Goal: Task Accomplishment & Management: Manage account settings

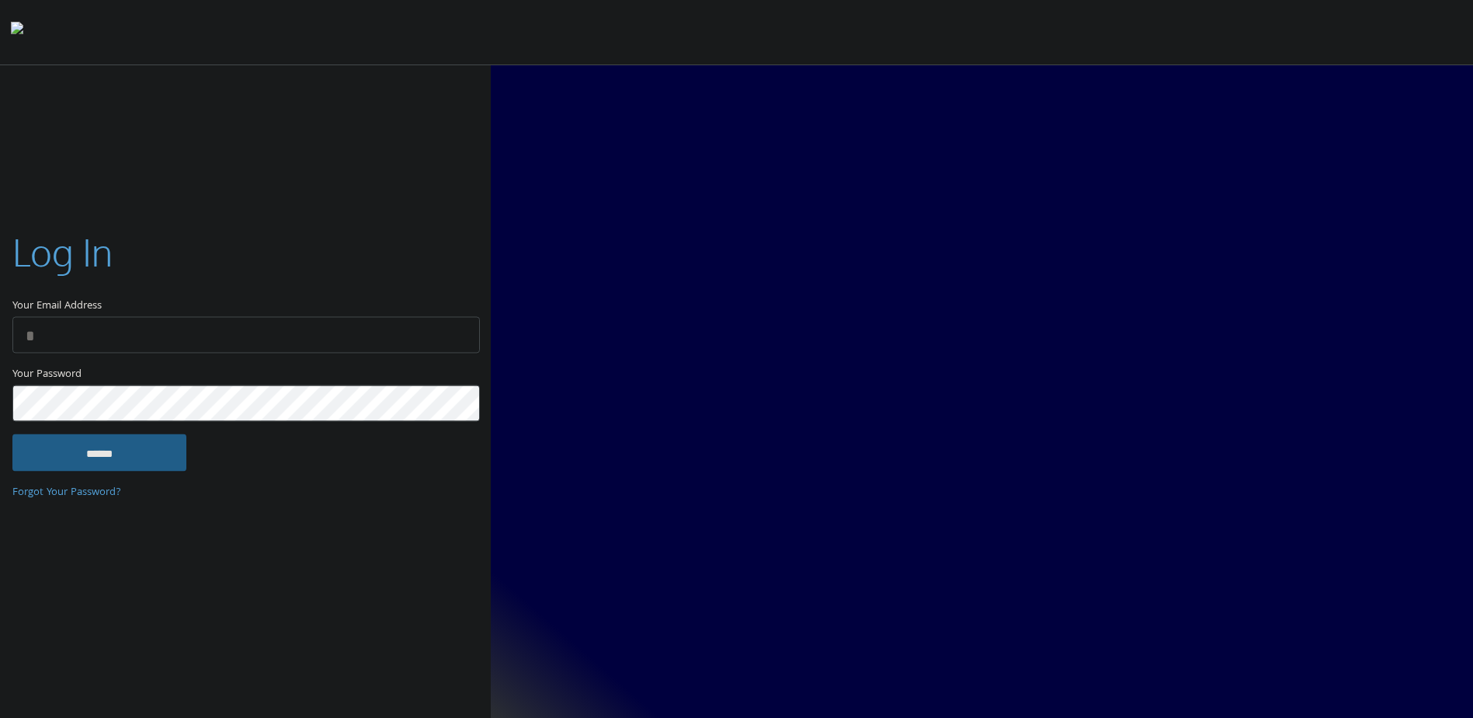
type input "**********"
click at [116, 446] on input "******" at bounding box center [99, 452] width 174 height 37
type input "**********"
click at [154, 455] on input "******" at bounding box center [99, 452] width 174 height 37
